Goal: Contribute content

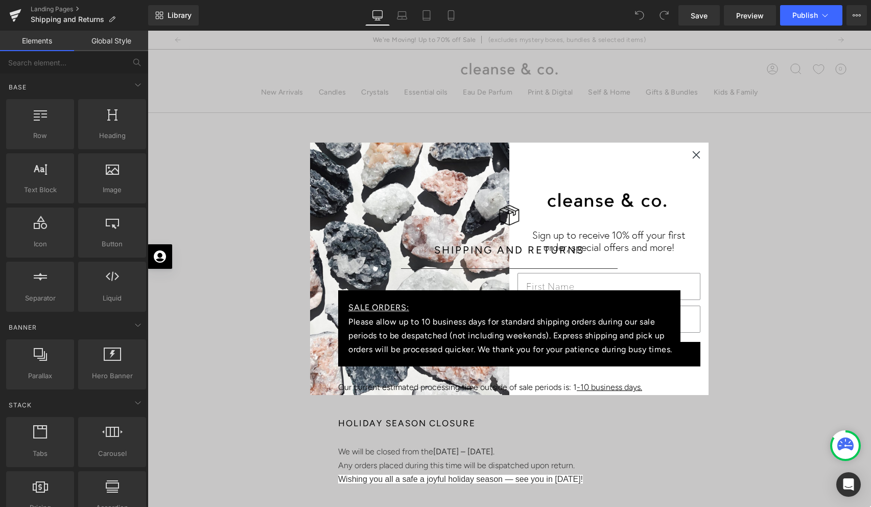
click at [697, 155] on icon "Close dialog" at bounding box center [696, 154] width 7 height 7
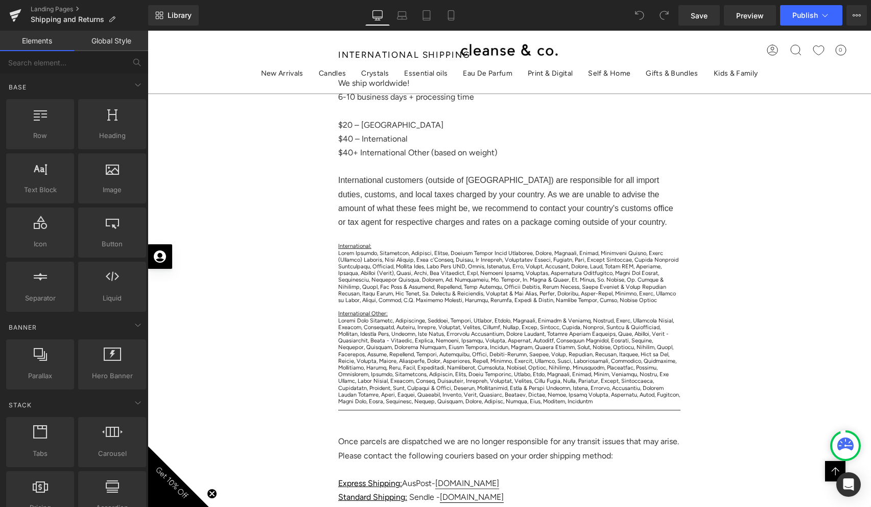
scroll to position [701, 0]
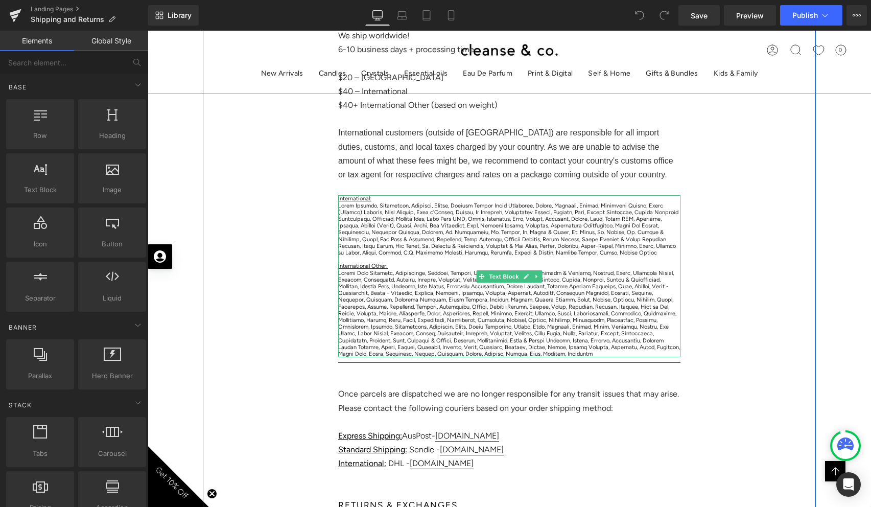
click at [397, 224] on p at bounding box center [509, 229] width 342 height 54
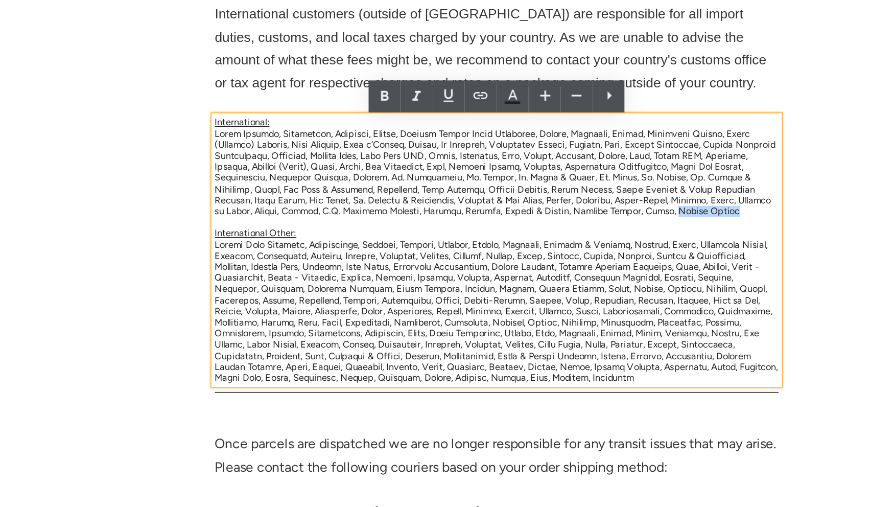
drag, startPoint x: 318, startPoint y: 68, endPoint x: 364, endPoint y: 70, distance: 46.0
click at [364, 70] on p at bounding box center [262, 44] width 342 height 54
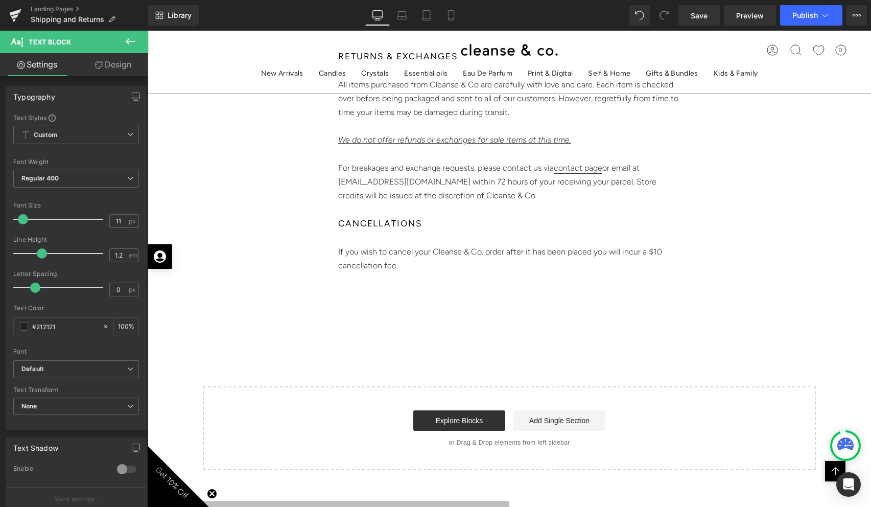
scroll to position [1161, 0]
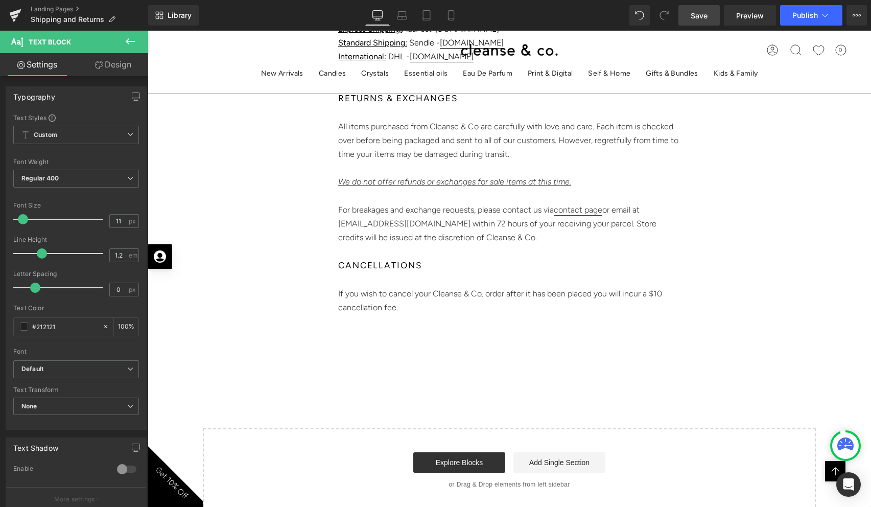
click at [705, 16] on span "Save" at bounding box center [698, 15] width 17 height 11
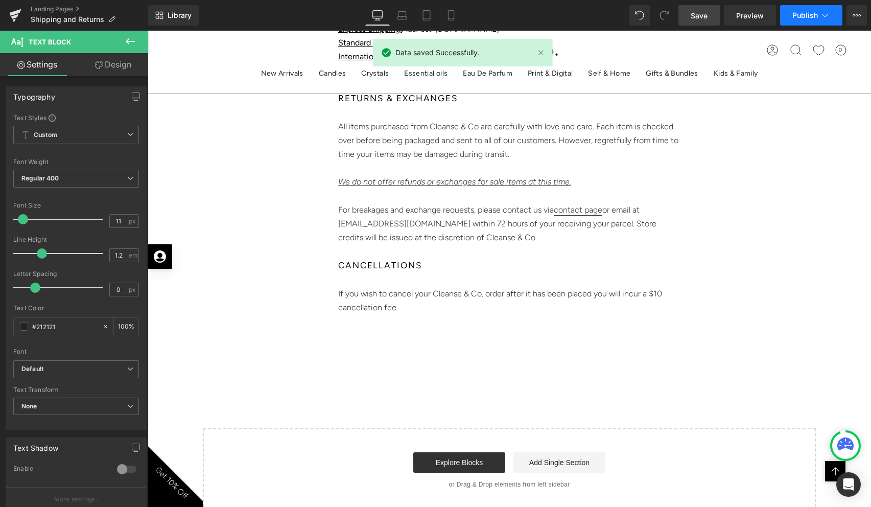
click at [783, 15] on button "Publish" at bounding box center [811, 15] width 62 height 20
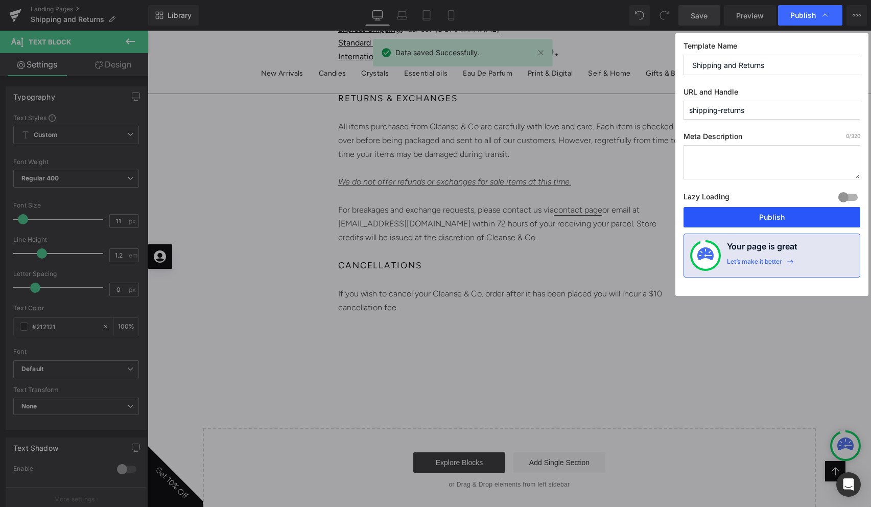
click at [731, 226] on button "Publish" at bounding box center [771, 217] width 177 height 20
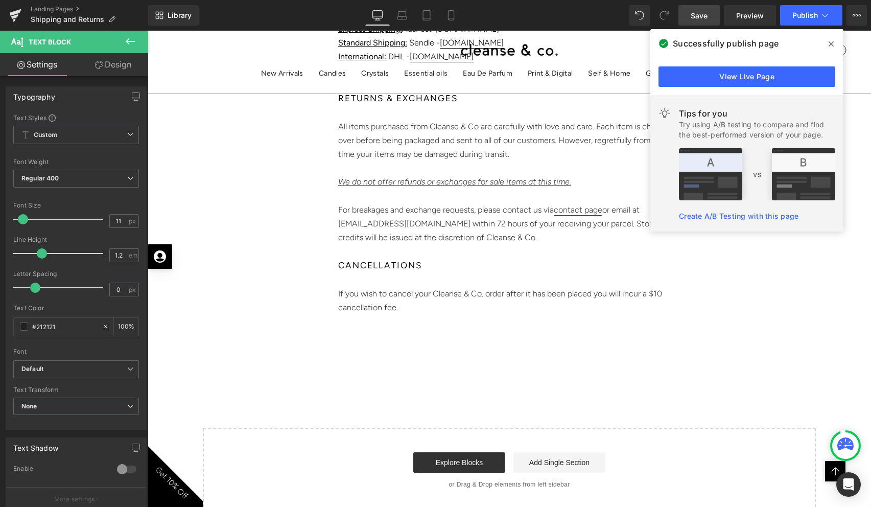
click at [835, 45] on span at bounding box center [831, 44] width 16 height 16
